Goal: Information Seeking & Learning: Learn about a topic

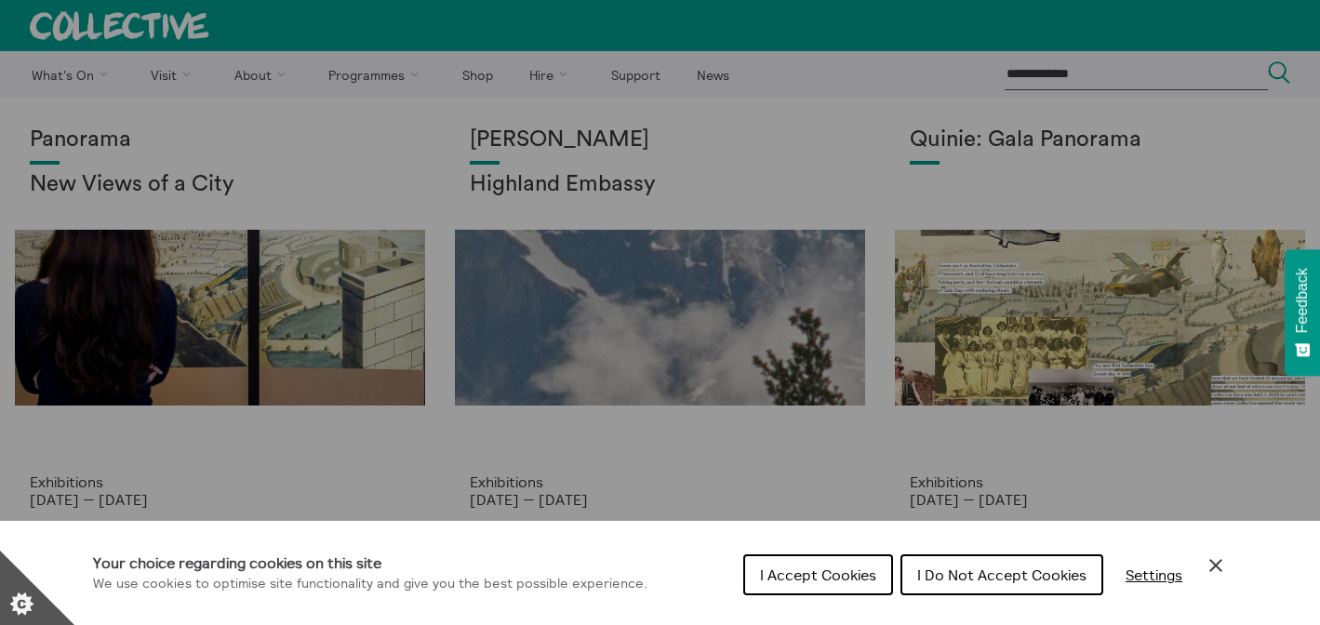
click at [1215, 565] on icon "Close Cookie Control" at bounding box center [1215, 565] width 13 height 13
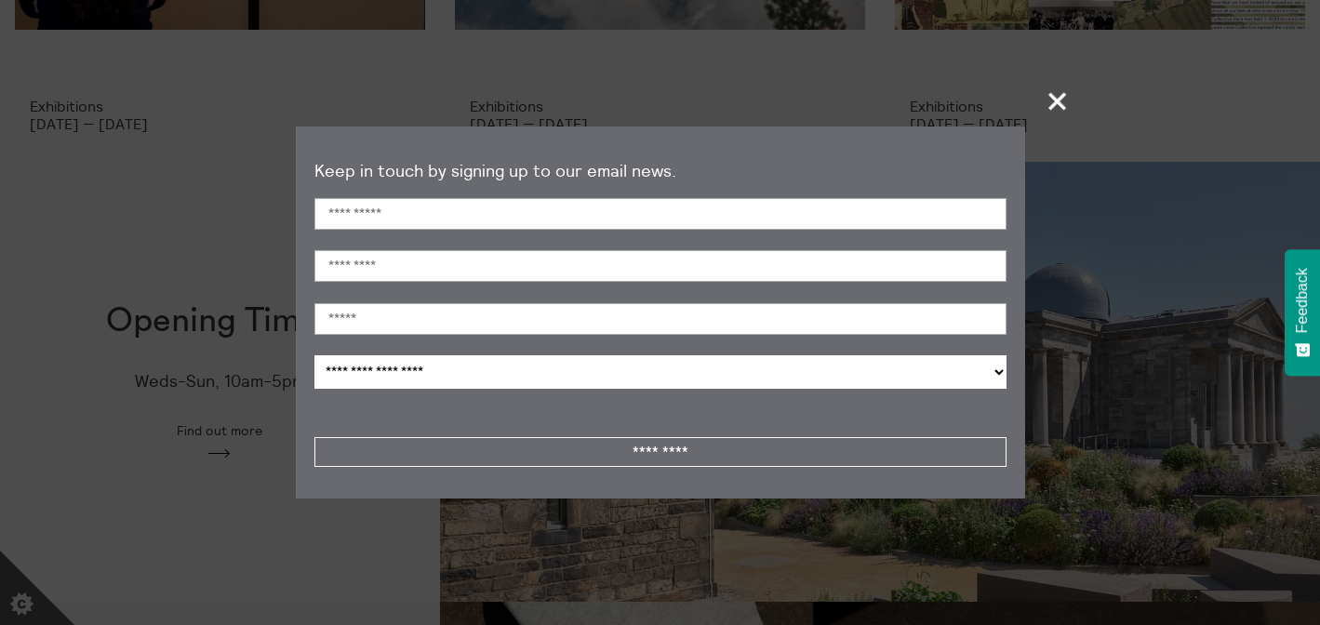
scroll to position [446, 0]
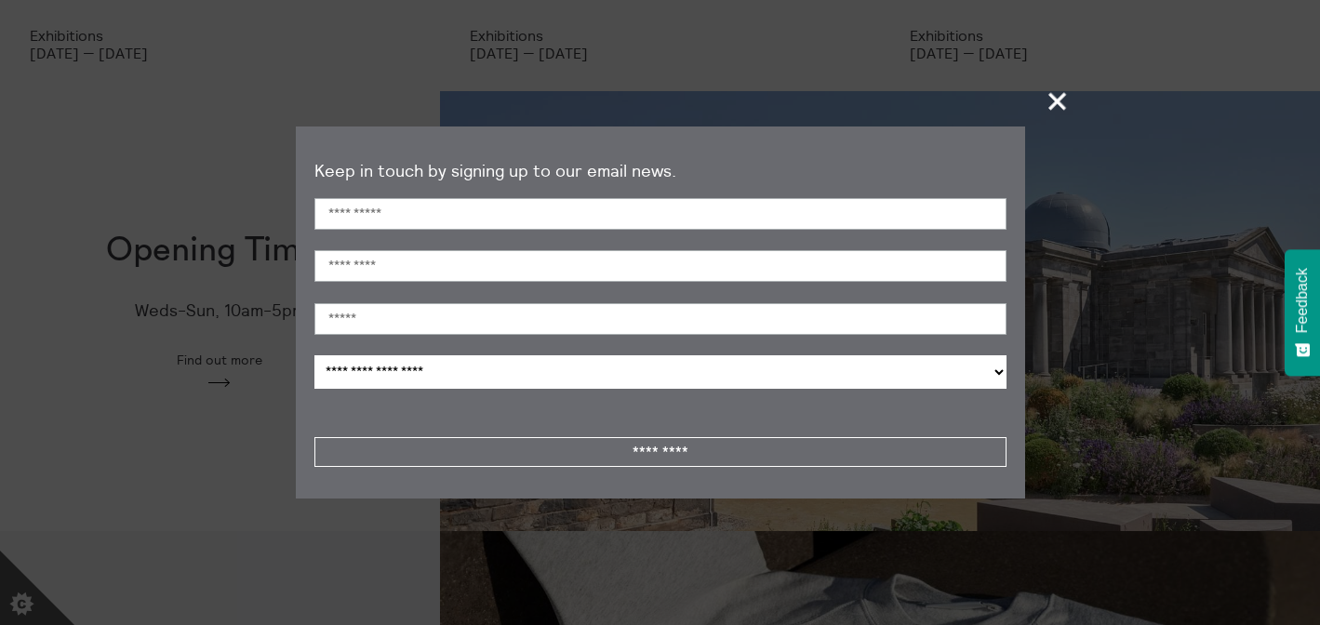
click at [1056, 95] on span "+" at bounding box center [1058, 100] width 55 height 55
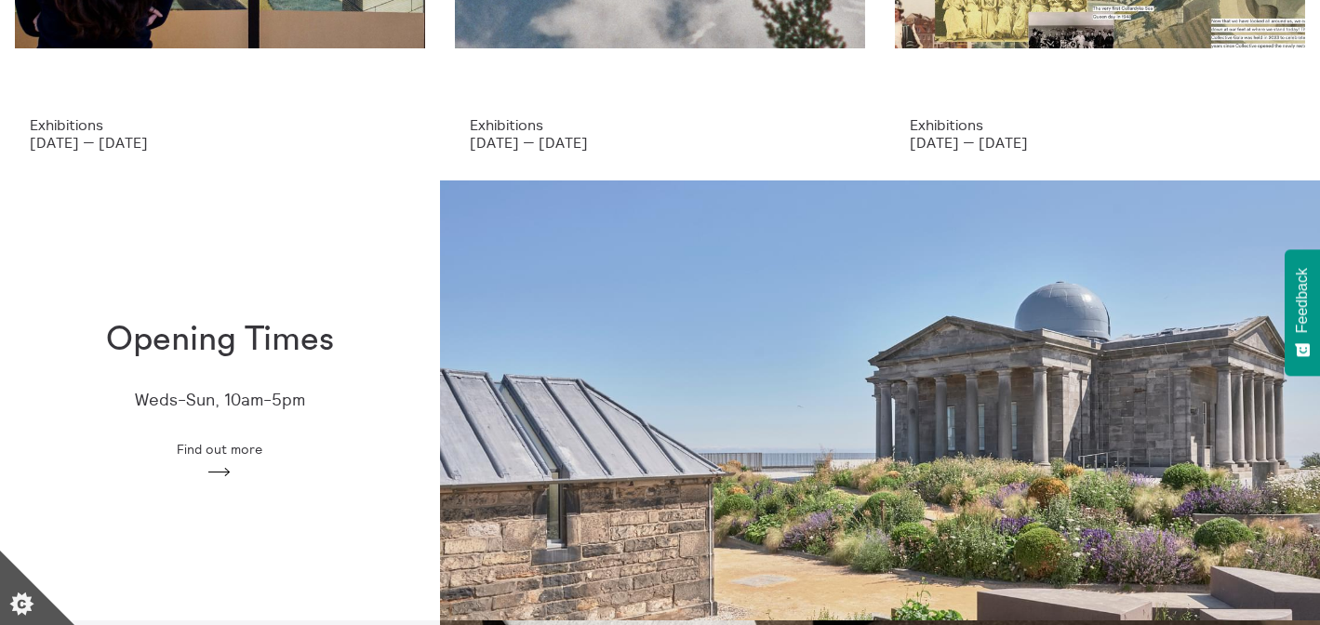
scroll to position [0, 0]
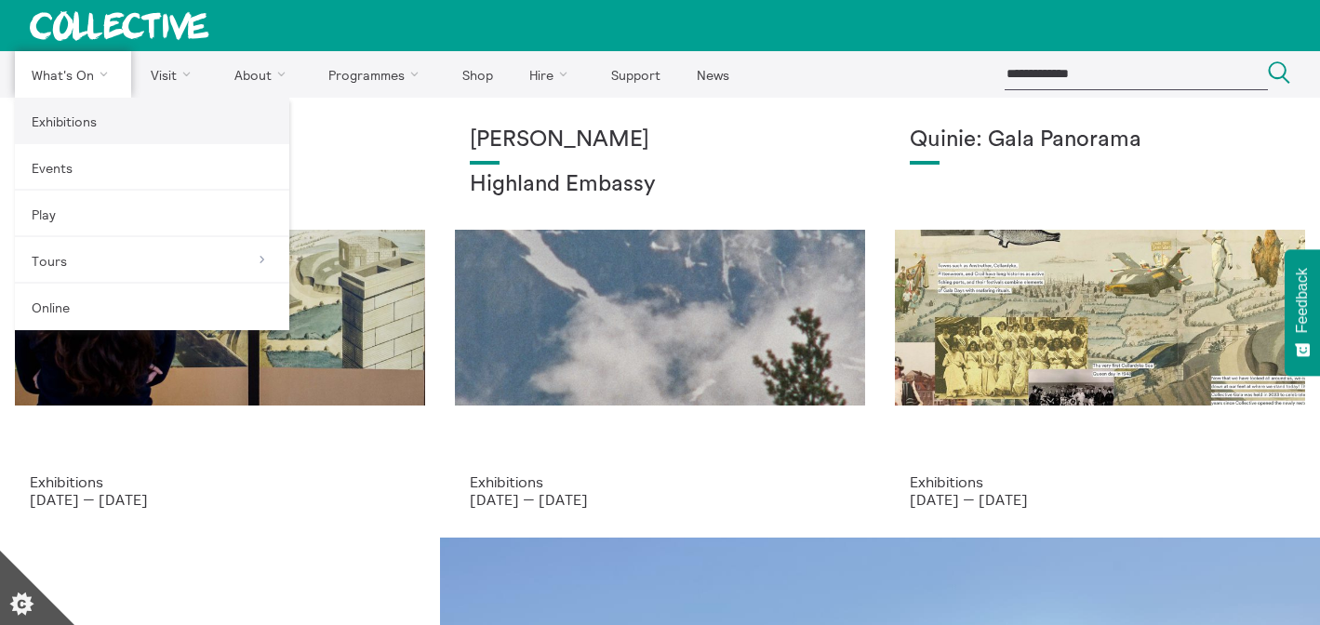
click at [60, 124] on link "Exhibitions" at bounding box center [152, 121] width 274 height 47
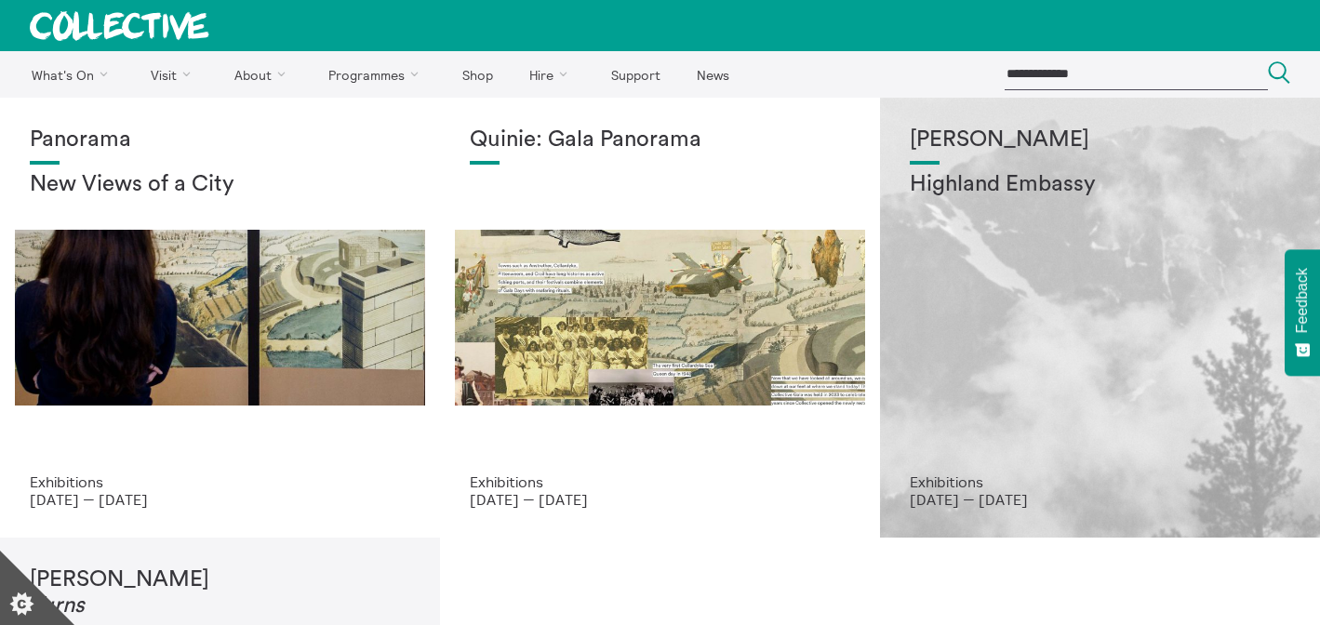
click at [999, 293] on div "Shen Xin Highland Embassy" at bounding box center [1100, 300] width 380 height 346
